Goal: Navigation & Orientation: Find specific page/section

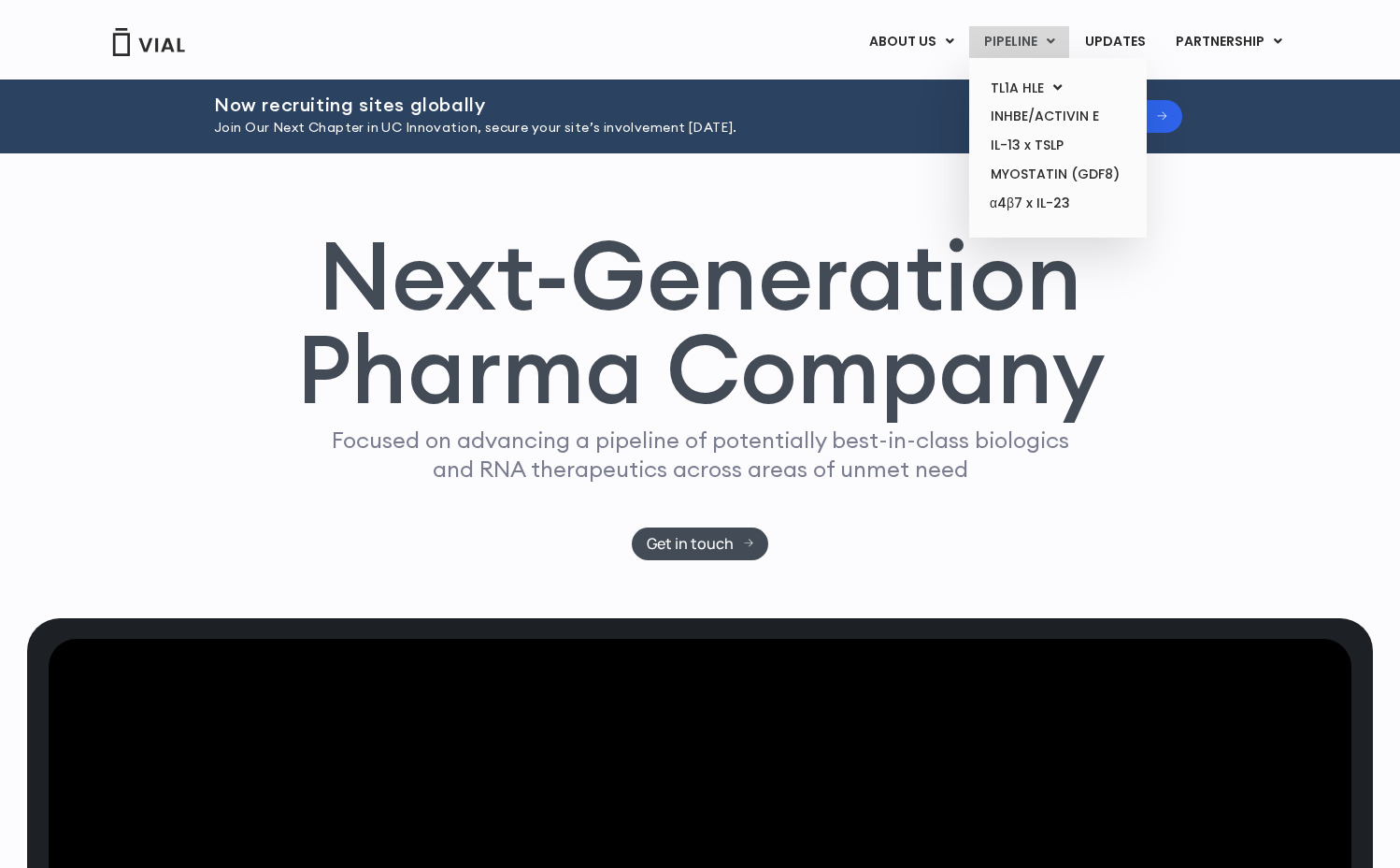
click at [1020, 39] on link "PIPELINE" at bounding box center [1019, 41] width 100 height 32
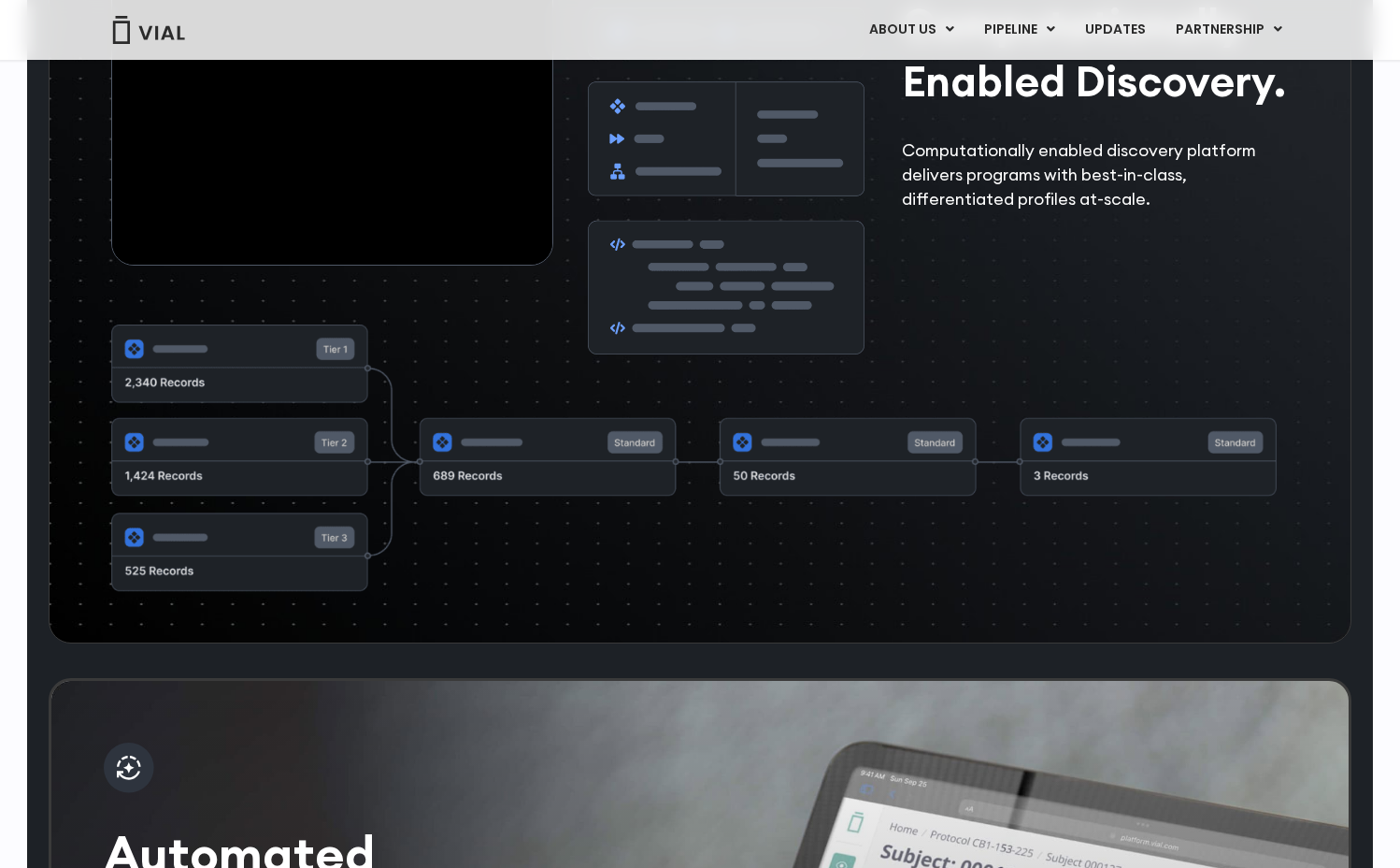
scroll to position [3015, 0]
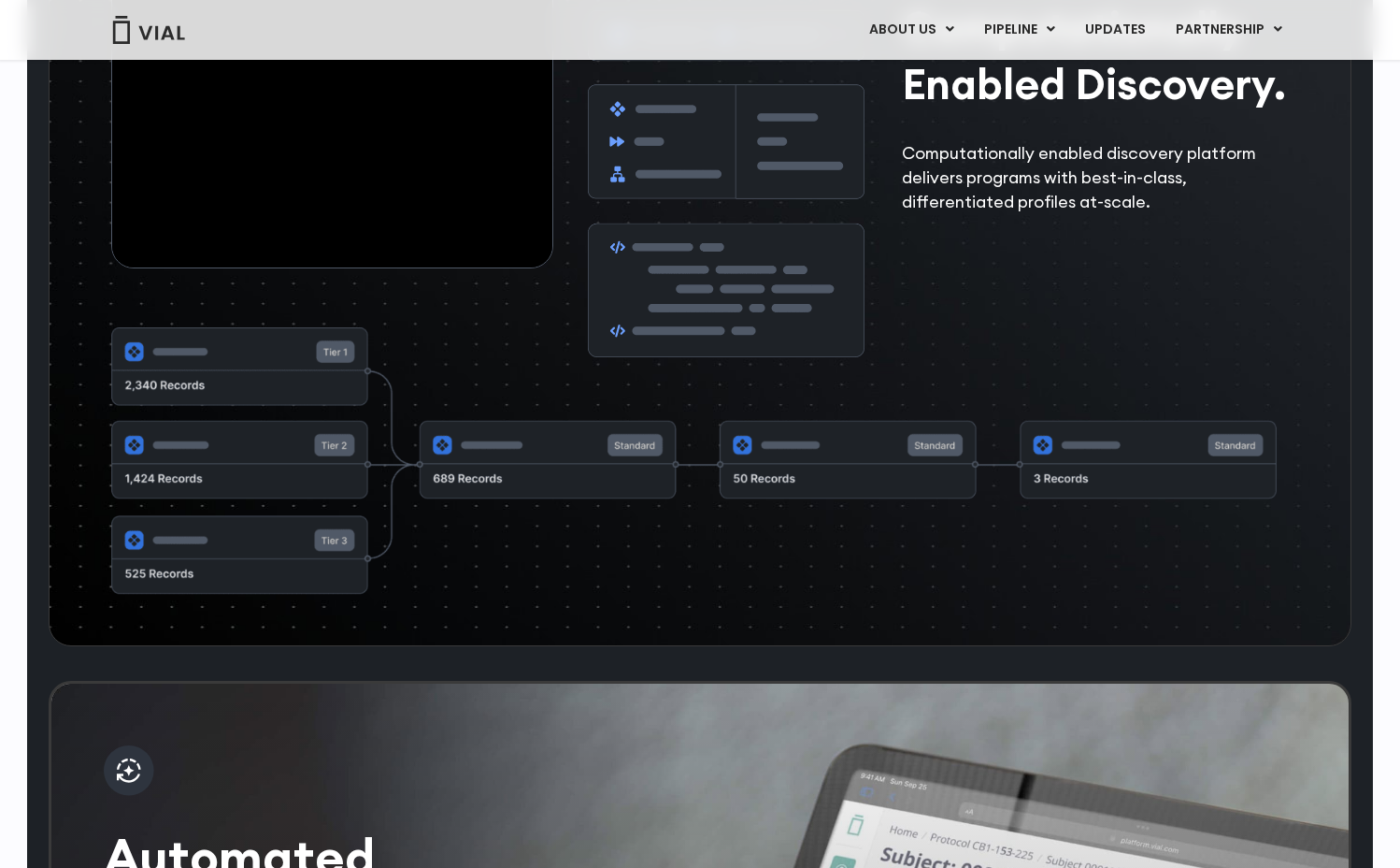
click at [721, 153] on img at bounding box center [726, 146] width 277 height 420
